Goal: Task Accomplishment & Management: Complete application form

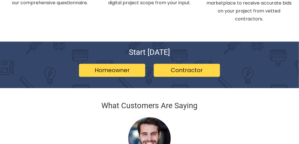
scroll to position [393, 0]
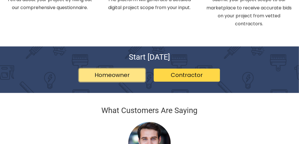
click at [110, 69] on link "Homeowner" at bounding box center [112, 75] width 66 height 13
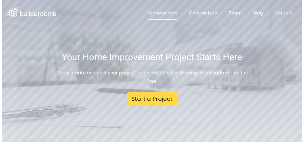
scroll to position [57, 0]
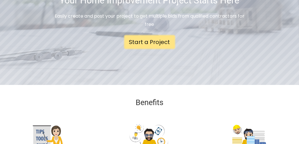
click at [152, 38] on link "Start a Project" at bounding box center [150, 41] width 50 height 13
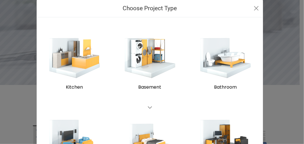
scroll to position [6, 0]
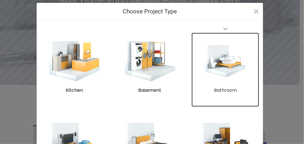
click at [223, 68] on img "submit" at bounding box center [225, 61] width 42 height 33
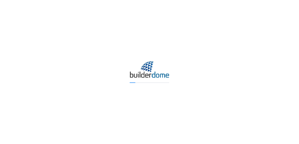
scroll to position [3, 0]
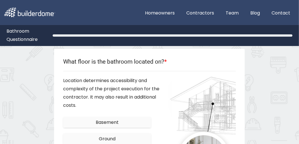
scroll to position [57, 0]
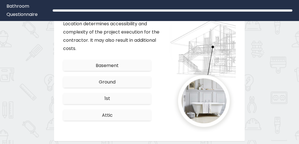
click at [123, 81] on button "Ground" at bounding box center [107, 81] width 88 height 11
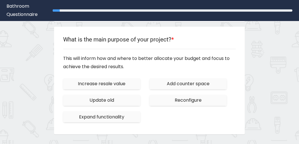
scroll to position [53, 0]
click at [123, 84] on span "Increase resale value" at bounding box center [102, 84] width 48 height 7
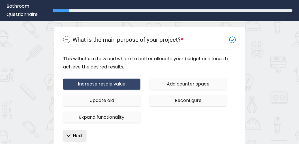
click at [72, 135] on button "Next" at bounding box center [74, 135] width 23 height 11
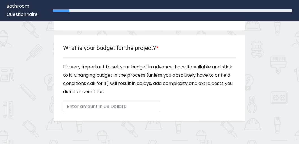
scroll to position [85, 0]
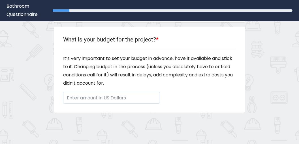
click at [113, 98] on input "Enter amount in US Dollars" at bounding box center [111, 98] width 97 height 12
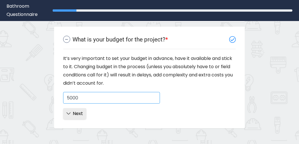
type input "5000"
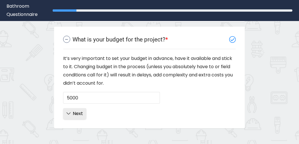
click at [82, 116] on span "Next" at bounding box center [78, 113] width 10 height 7
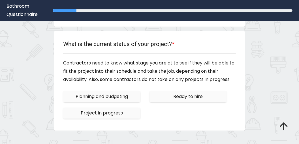
scroll to position [115, 0]
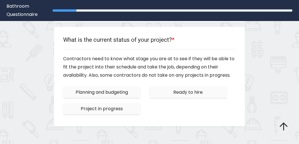
click at [119, 93] on span "Planning and budgeting" at bounding box center [102, 92] width 52 height 7
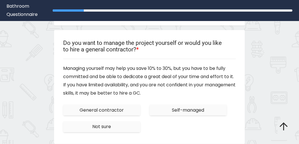
scroll to position [147, 0]
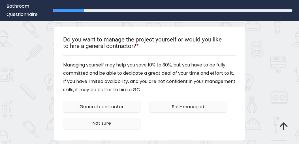
click at [128, 122] on button "Not sure" at bounding box center [101, 123] width 77 height 11
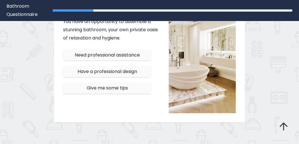
scroll to position [241, 0]
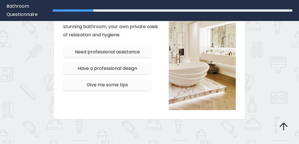
click at [120, 86] on span "Give me some tips" at bounding box center [107, 84] width 41 height 7
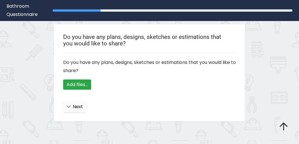
scroll to position [216, 0]
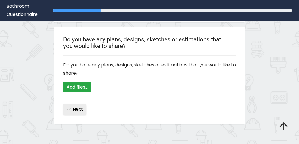
click at [78, 111] on span "Next" at bounding box center [78, 109] width 10 height 7
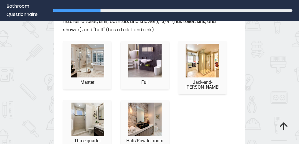
scroll to position [310, 0]
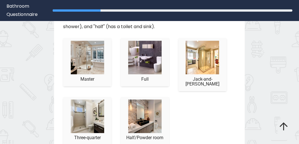
click at [96, 107] on img "//images.builderdome.com/questionnaire/v2/bathroom/survey/8d.jpg" at bounding box center [87, 116] width 33 height 33
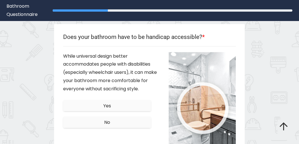
scroll to position [285, 0]
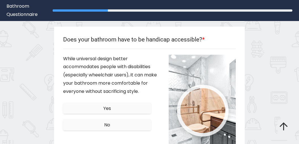
click at [130, 127] on button "No" at bounding box center [107, 124] width 88 height 11
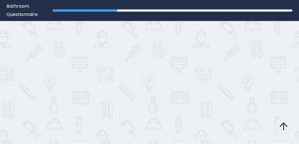
scroll to position [713, 0]
